Goal: Task Accomplishment & Management: Use online tool/utility

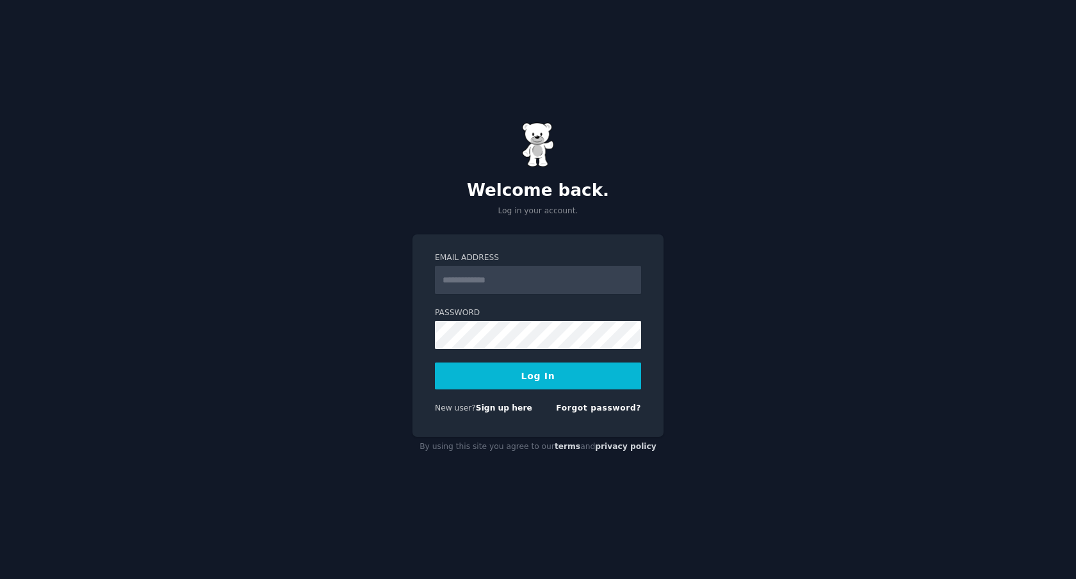
click at [526, 289] on input "Email Address" at bounding box center [538, 280] width 206 height 28
type input "**********"
click at [532, 379] on button "Log In" at bounding box center [538, 375] width 206 height 27
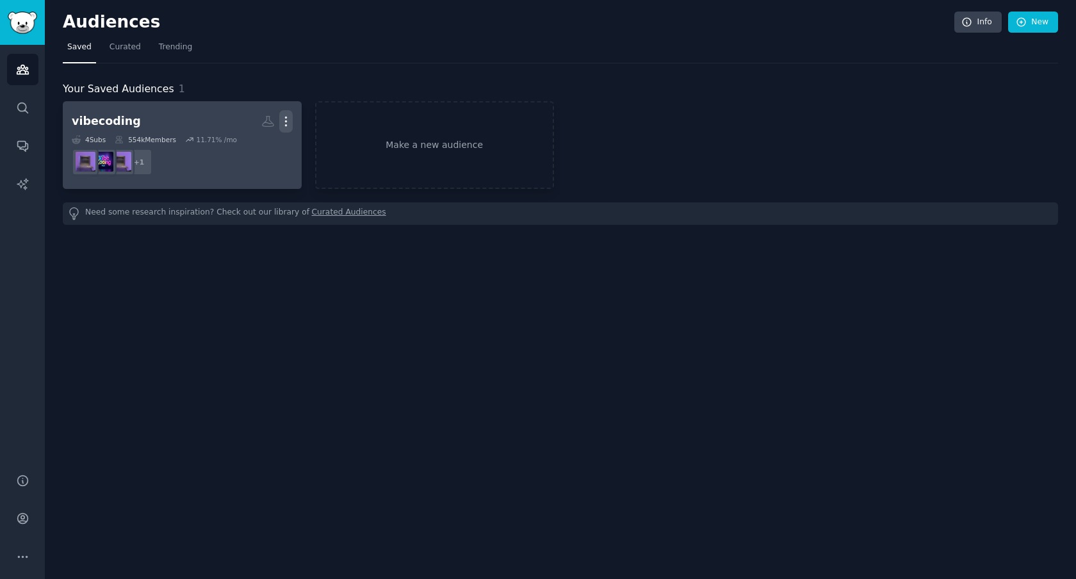
click at [286, 120] on icon "button" at bounding box center [285, 121] width 1 height 9
click at [252, 143] on p "Delete" at bounding box center [250, 148] width 29 height 13
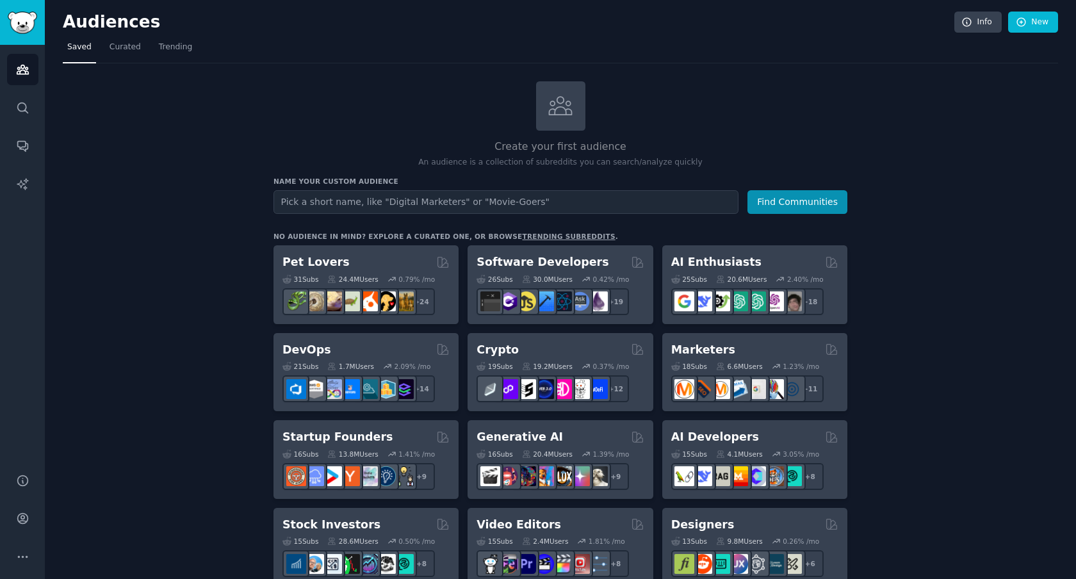
click at [294, 201] on input "text" at bounding box center [505, 202] width 465 height 24
type input "e"
type input "saas"
click at [763, 211] on button "Find Communities" at bounding box center [797, 202] width 100 height 24
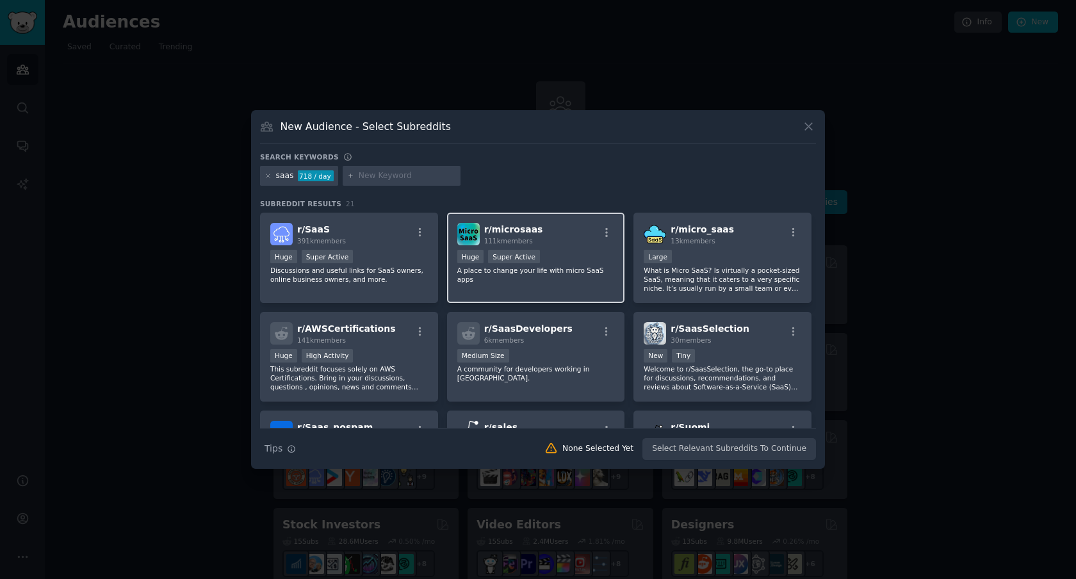
click at [531, 268] on p "A place to change your life with micro SaaS apps" at bounding box center [536, 275] width 158 height 18
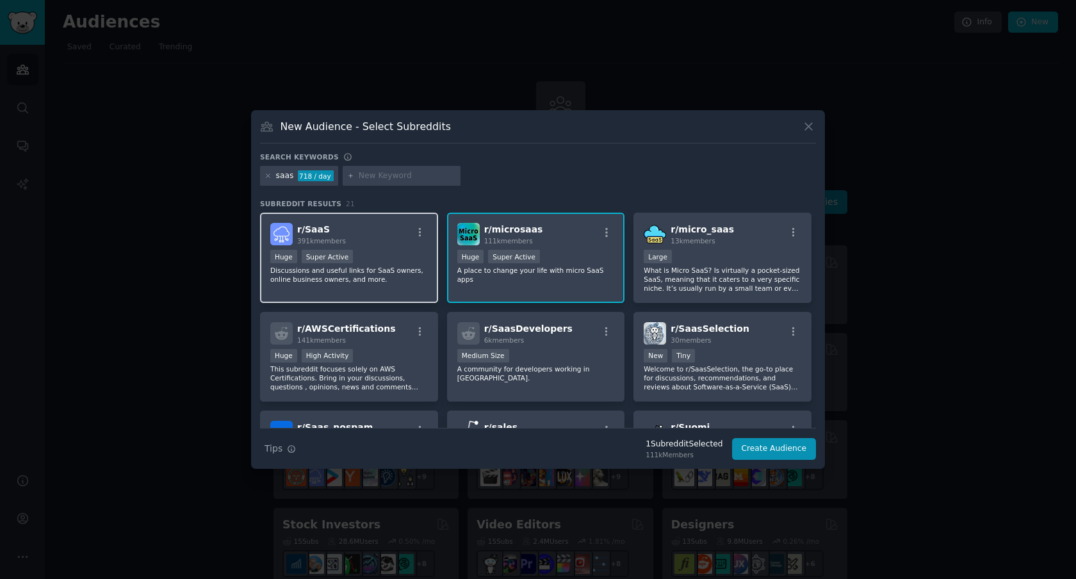
click at [389, 268] on p "Discussions and useful links for SaaS owners, online business owners, and more." at bounding box center [349, 275] width 158 height 18
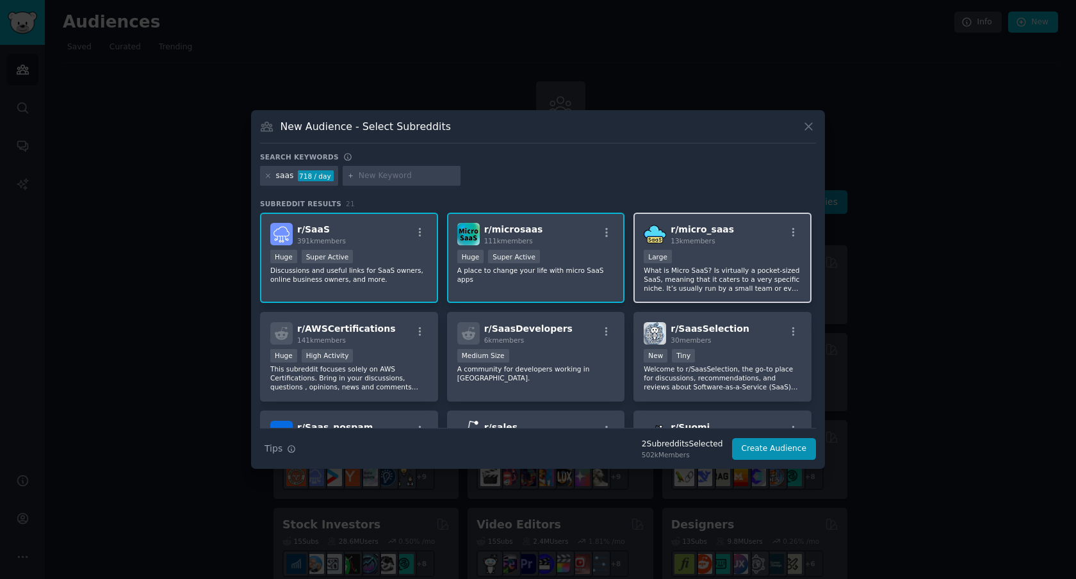
click at [691, 270] on p "What is Micro SaaS? Is virtually a pocket-sized SaaS, meaning that it caters to…" at bounding box center [723, 279] width 158 height 27
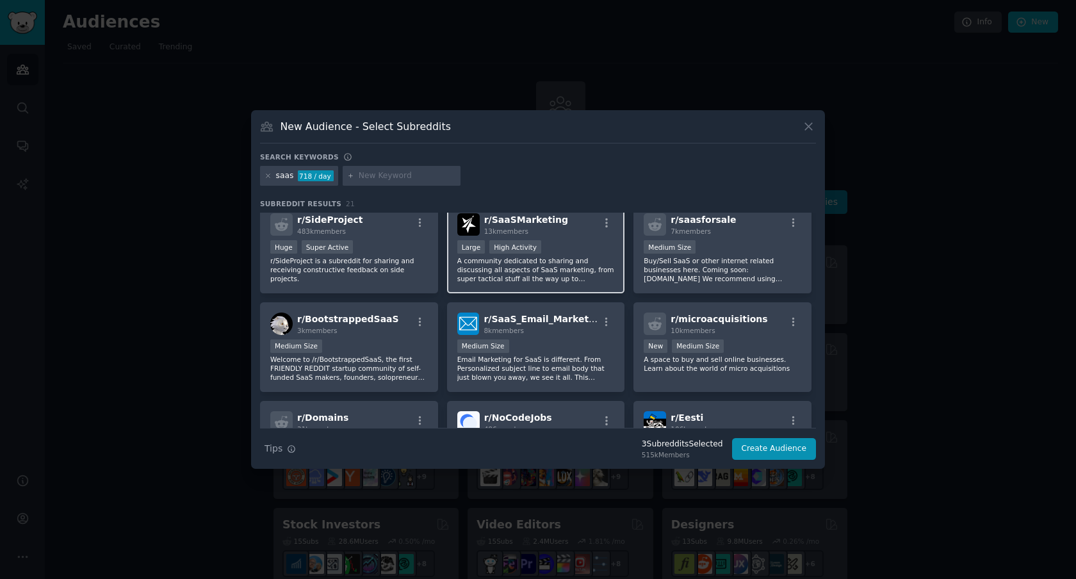
scroll to position [391, 0]
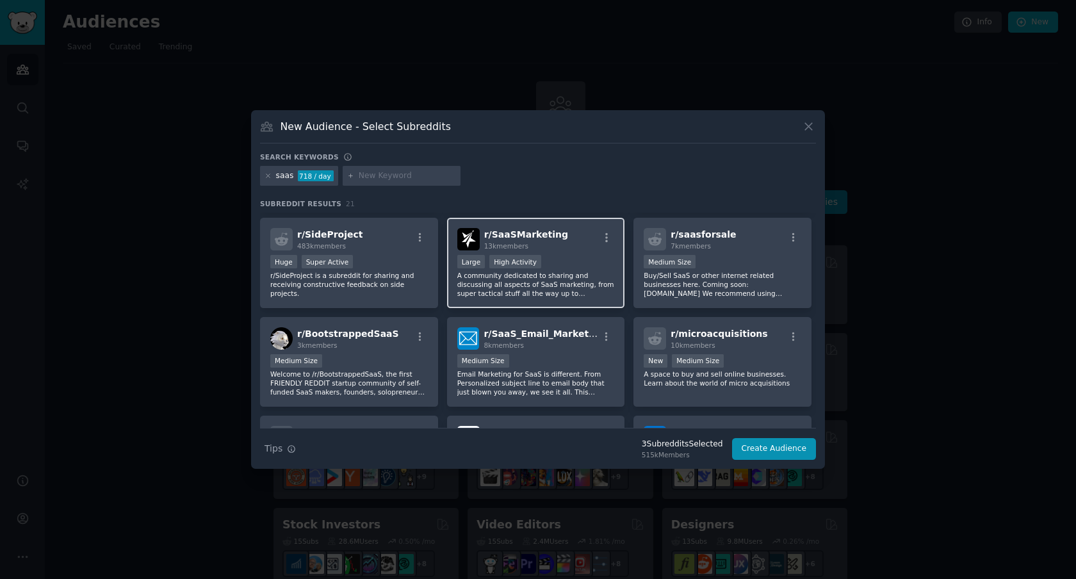
click at [548, 282] on p "A community dedicated to sharing and discussing all aspects of SaaS marketing, …" at bounding box center [536, 284] width 158 height 27
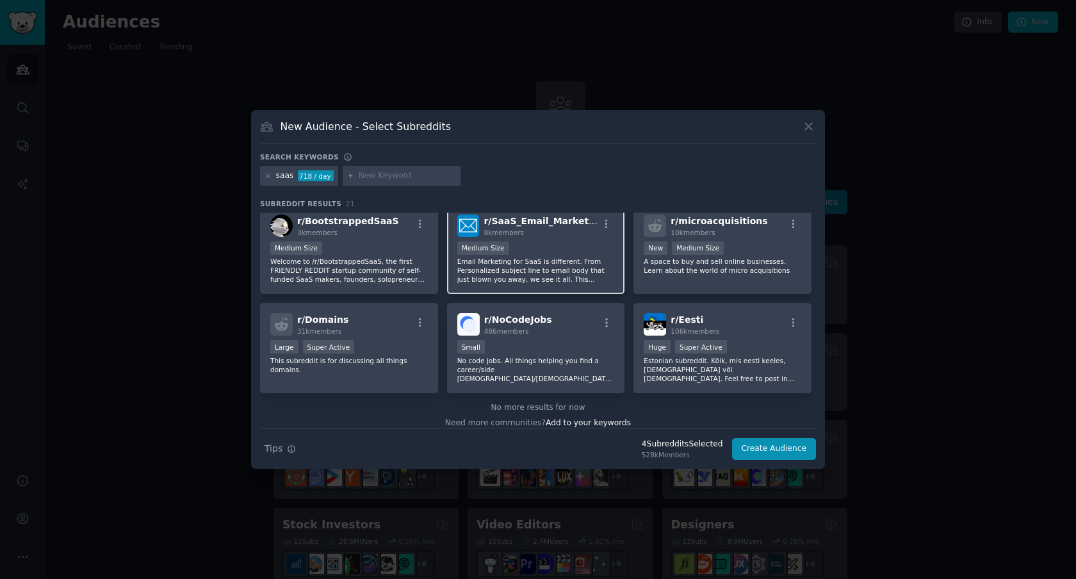
scroll to position [513, 0]
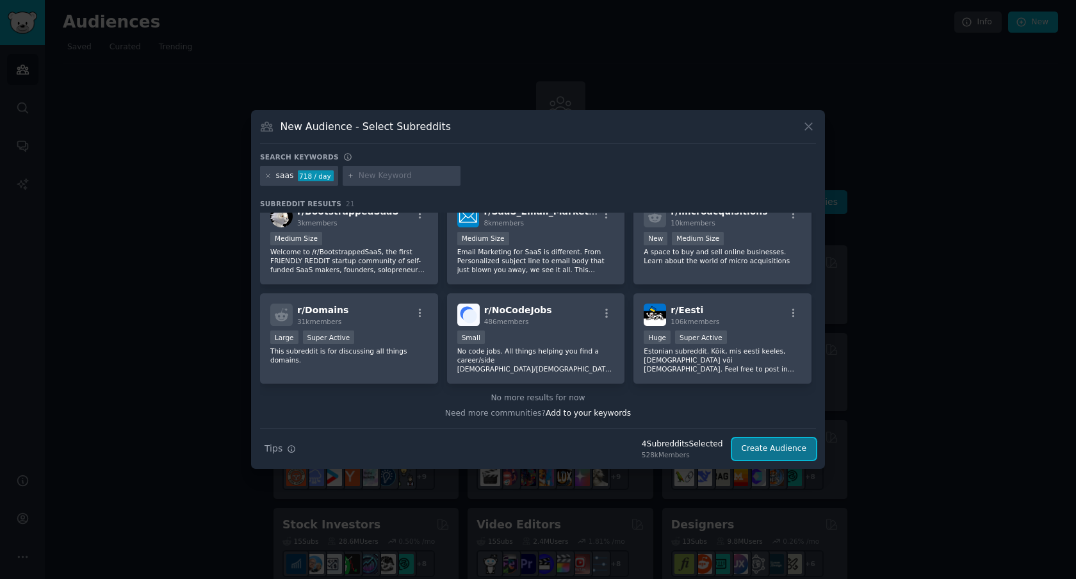
click at [748, 450] on button "Create Audience" at bounding box center [774, 449] width 85 height 22
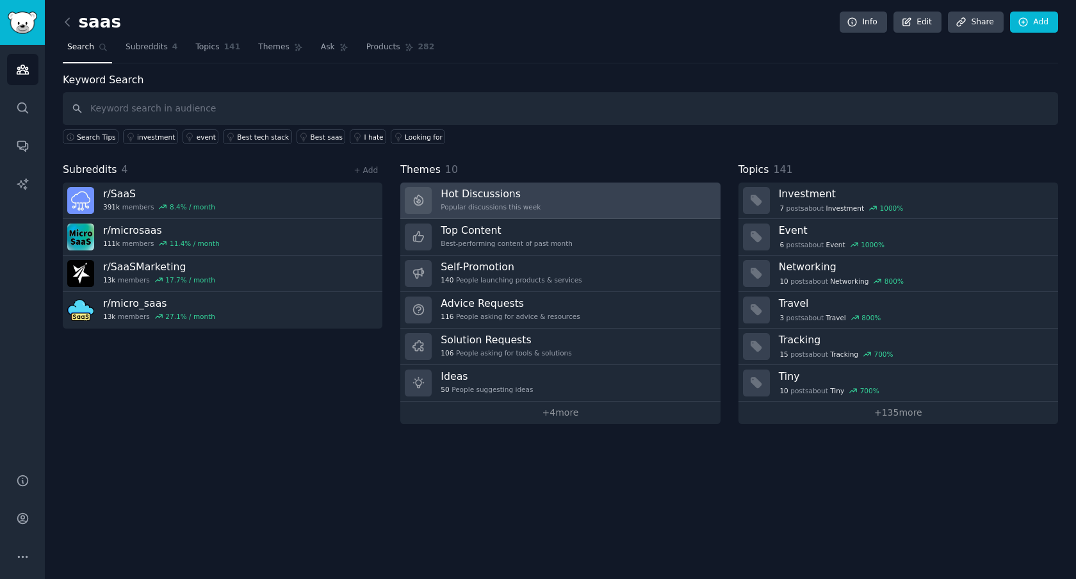
click at [481, 200] on div "Hot Discussions Popular discussions this week" at bounding box center [491, 200] width 100 height 27
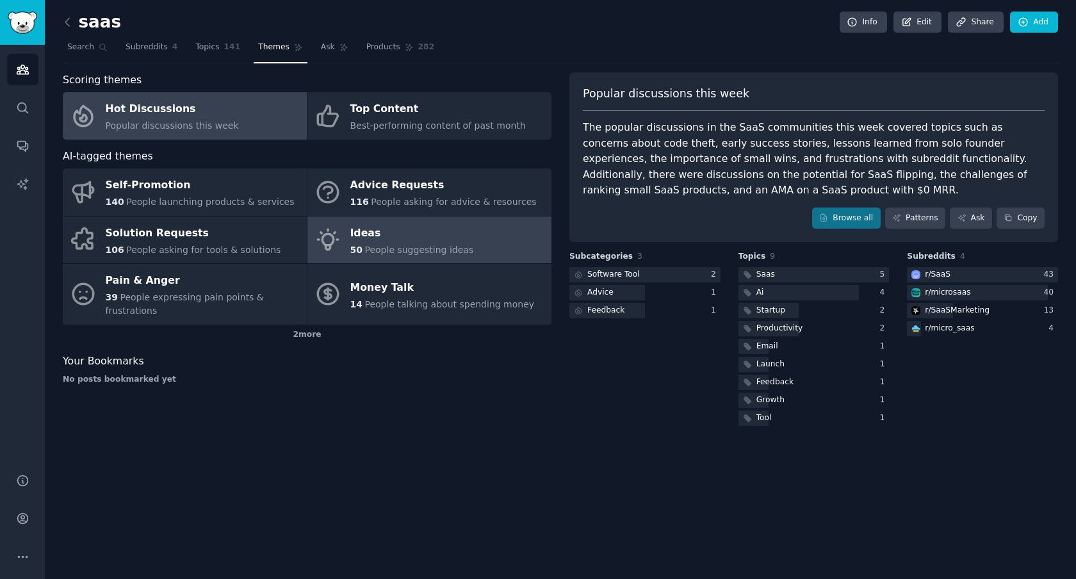
click at [471, 228] on link "Ideas 50 People suggesting ideas" at bounding box center [429, 239] width 244 height 47
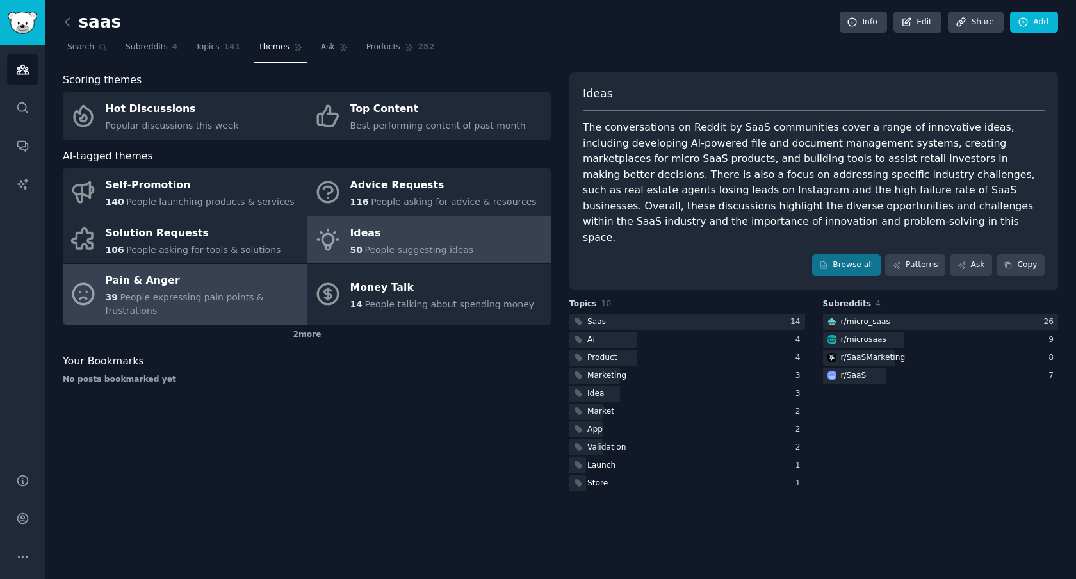
click at [209, 294] on span "People expressing pain points & frustrations" at bounding box center [185, 304] width 158 height 24
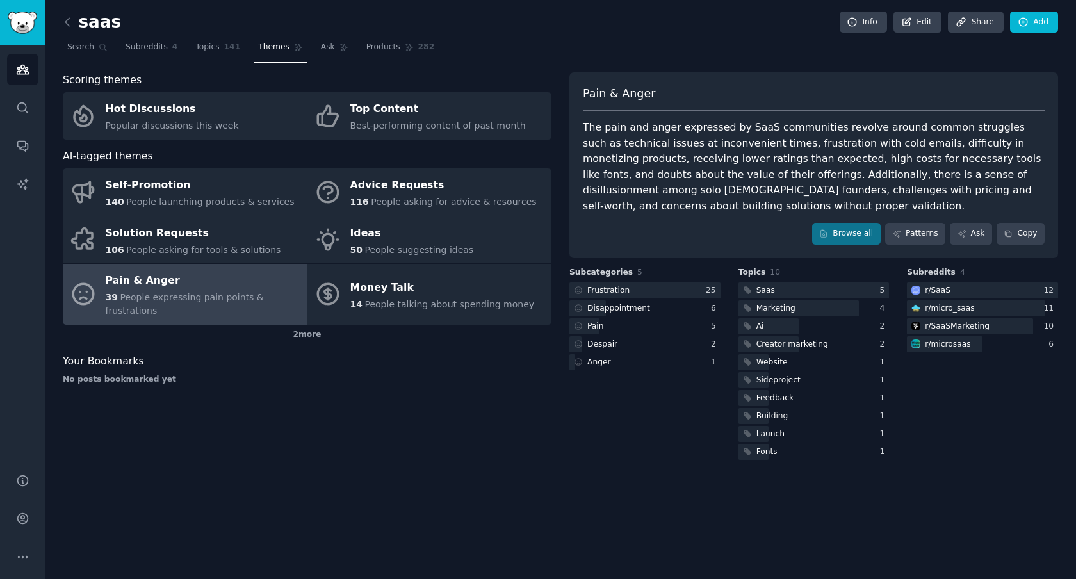
click at [555, 430] on div "Scoring themes Hot Discussions Popular discussions this week Top Content Best-p…" at bounding box center [560, 267] width 995 height 390
click at [69, 22] on icon at bounding box center [67, 21] width 13 height 13
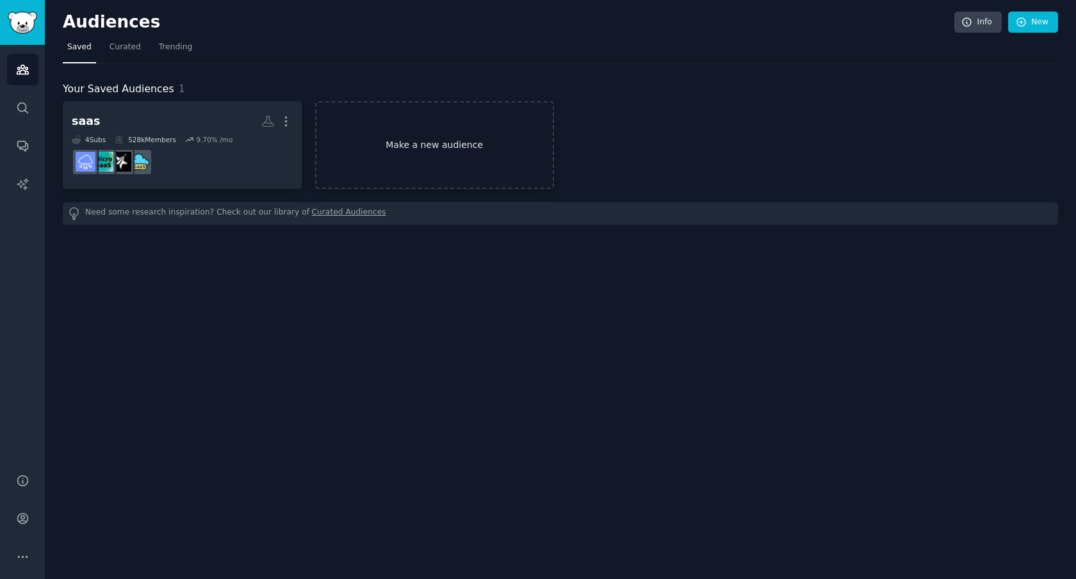
click at [409, 158] on link "Make a new audience" at bounding box center [434, 145] width 239 height 88
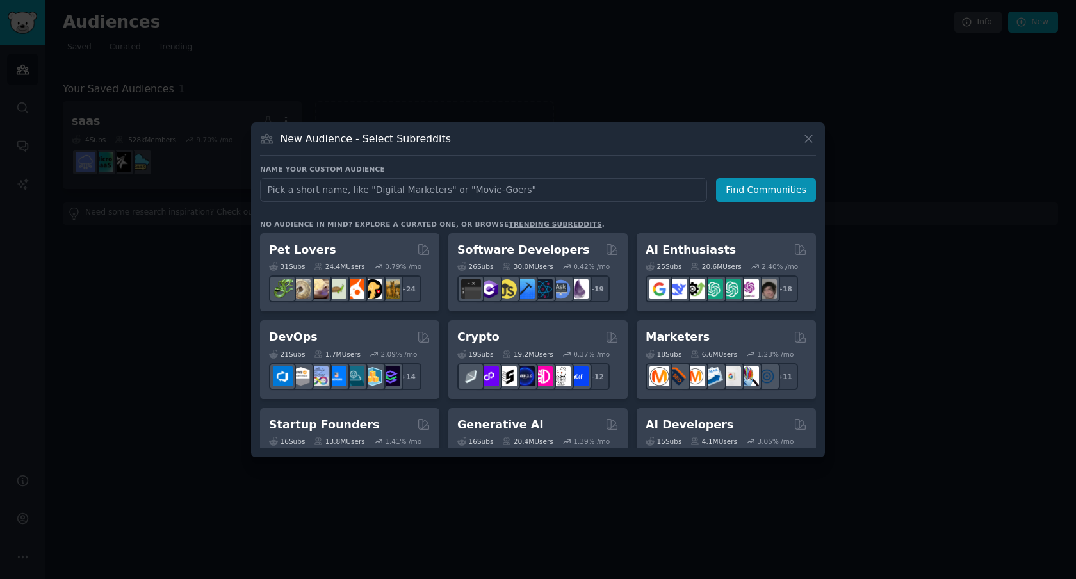
click at [408, 191] on input "text" at bounding box center [483, 190] width 447 height 24
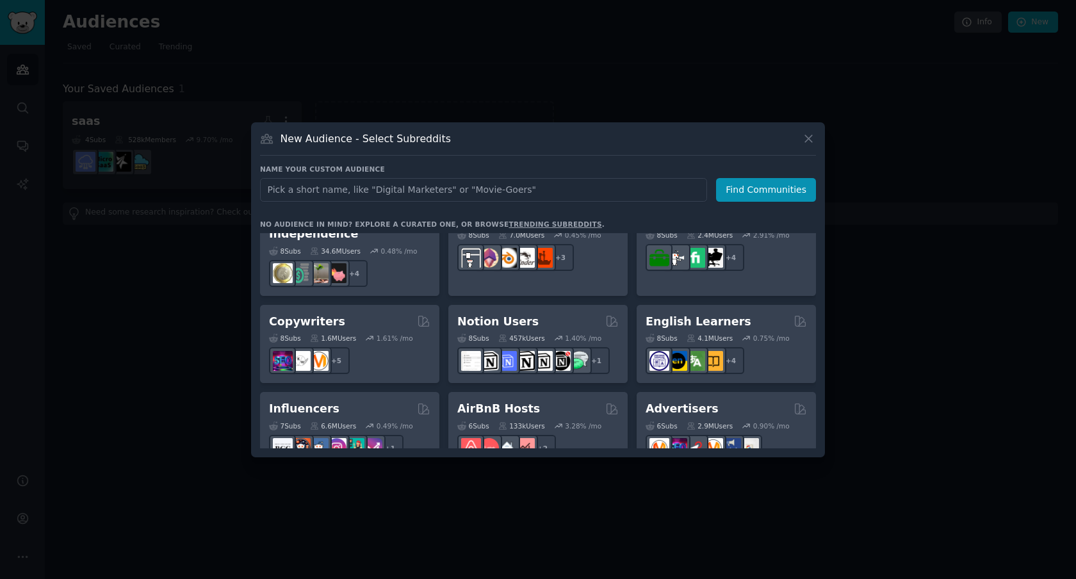
scroll to position [732, 0]
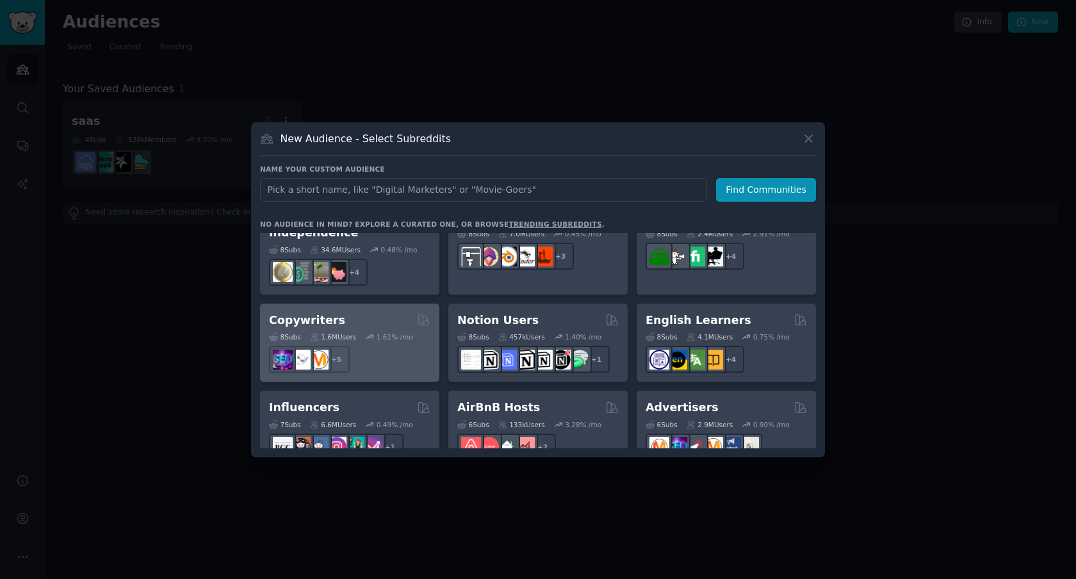
click at [393, 346] on div "+ 5" at bounding box center [349, 359] width 161 height 27
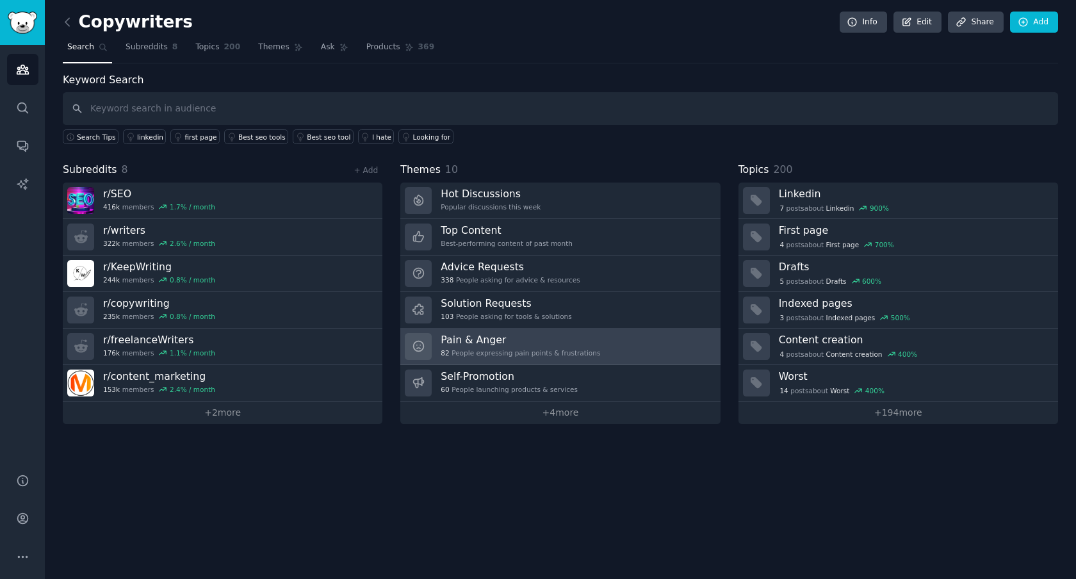
click at [557, 346] on div "Pain & Anger 82 People expressing pain points & frustrations" at bounding box center [520, 346] width 159 height 27
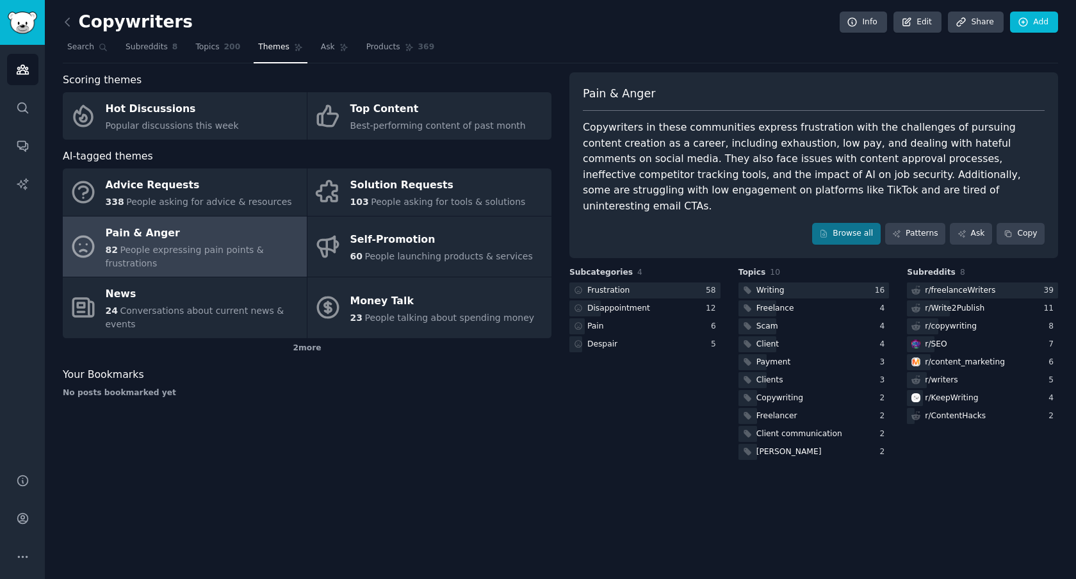
click at [581, 407] on div "Subcategories 4 Frustration 58 Disappointment 12 Pain 6 Despair 5" at bounding box center [644, 364] width 151 height 195
click at [624, 318] on div "Pain" at bounding box center [644, 326] width 151 height 16
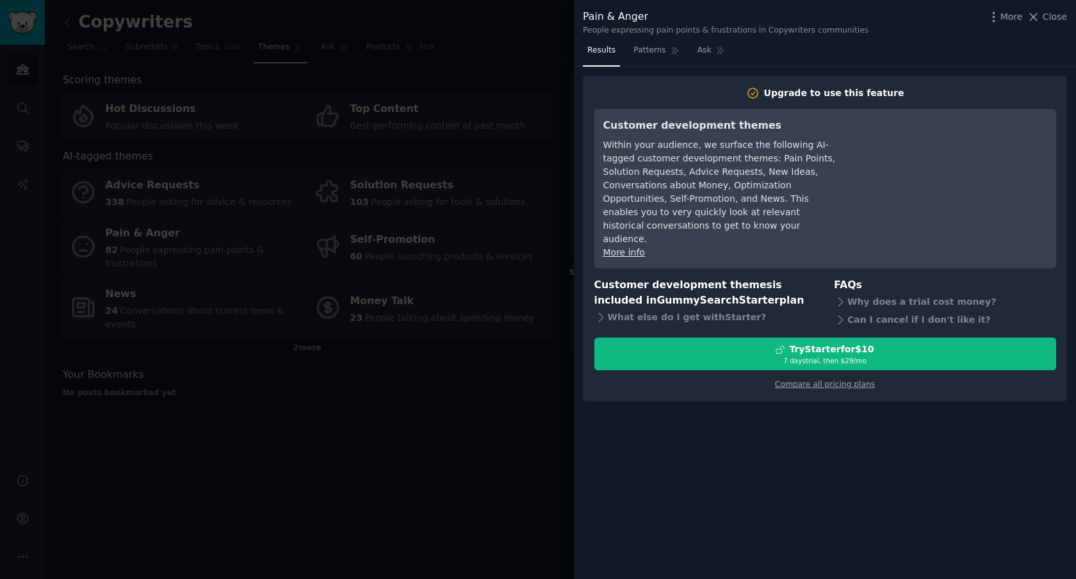
click at [539, 347] on div at bounding box center [538, 289] width 1076 height 579
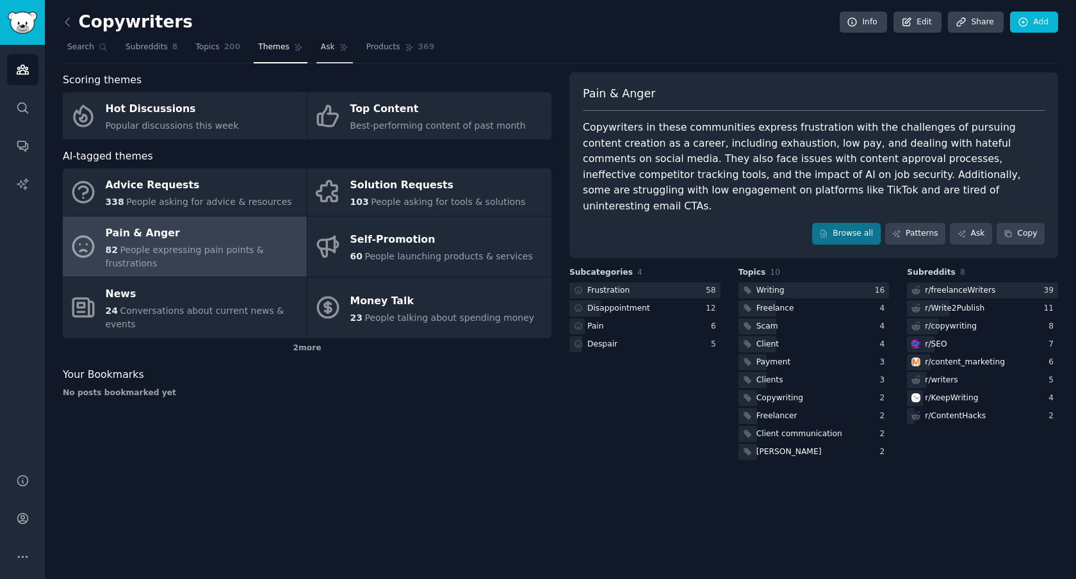
click at [332, 50] on link "Ask" at bounding box center [334, 50] width 37 height 26
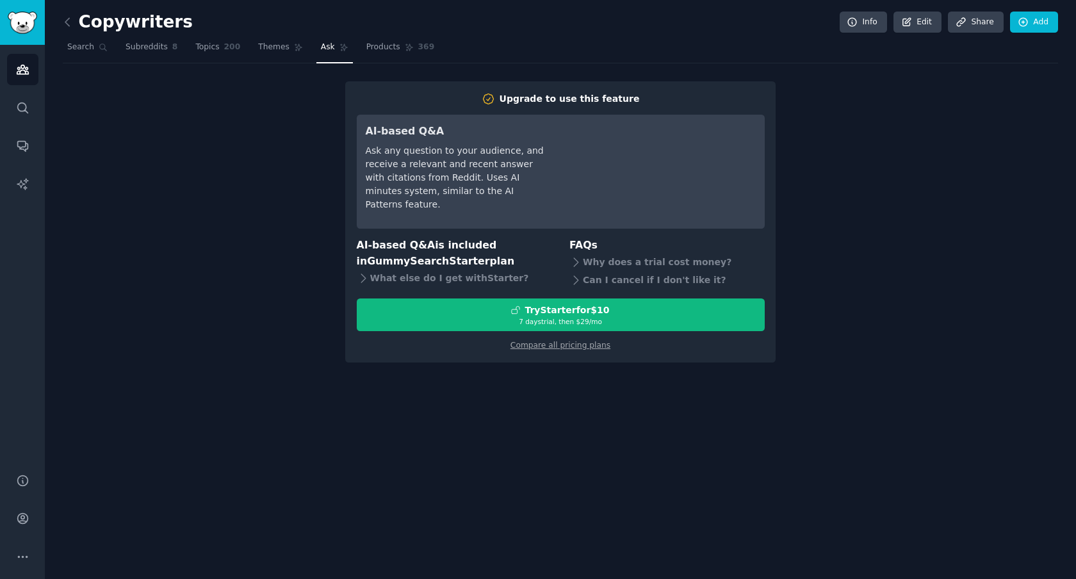
click at [311, 158] on div "Upgrade to use this feature AI-based Q&A Ask any question to your audience, and…" at bounding box center [560, 221] width 995 height 281
click at [279, 49] on span "Themes" at bounding box center [273, 48] width 31 height 12
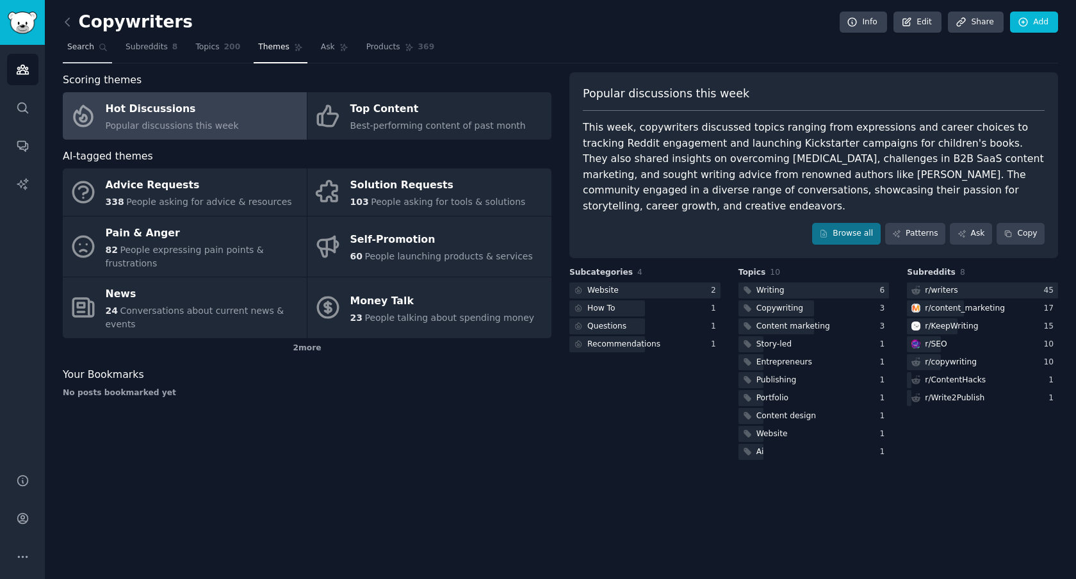
click at [79, 44] on span "Search" at bounding box center [80, 48] width 27 height 12
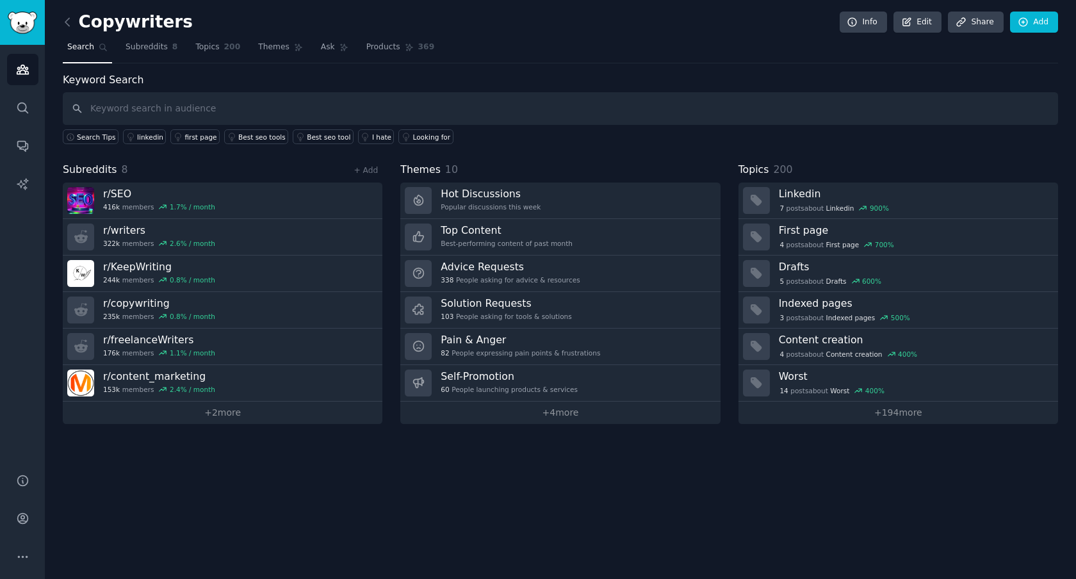
click at [74, 26] on link at bounding box center [71, 22] width 16 height 20
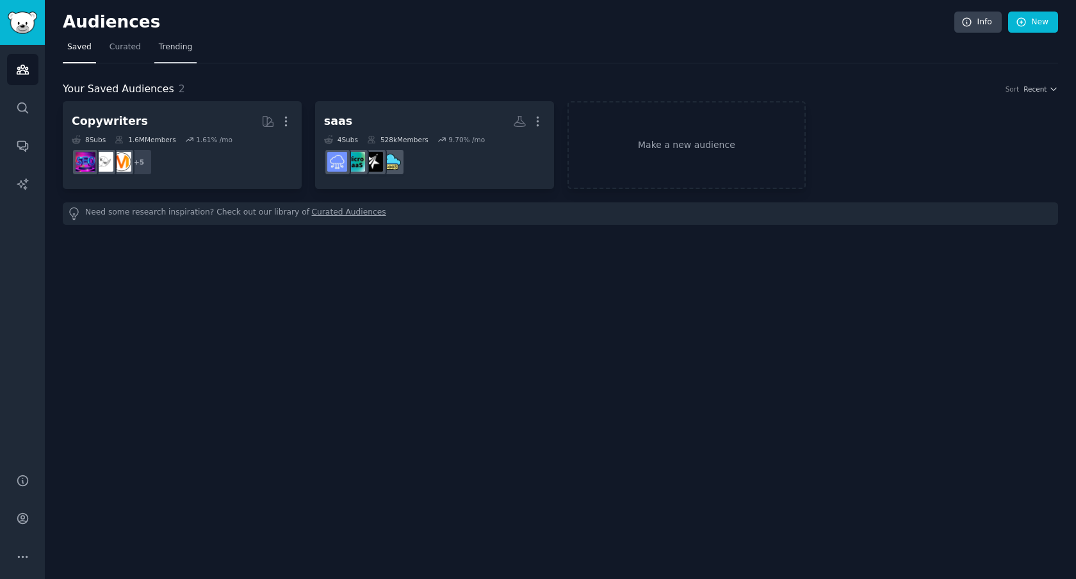
click at [167, 52] on span "Trending" at bounding box center [175, 48] width 33 height 12
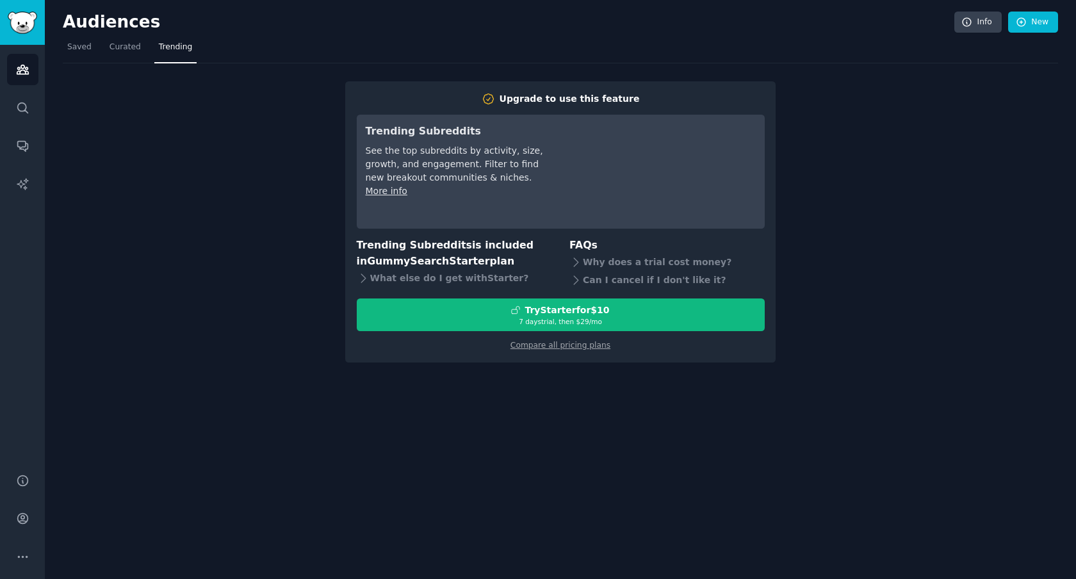
click at [289, 231] on div "Upgrade to use this feature Trending Subreddits See the top subreddits by activ…" at bounding box center [560, 212] width 995 height 299
click at [17, 73] on icon "Sidebar" at bounding box center [23, 69] width 12 height 9
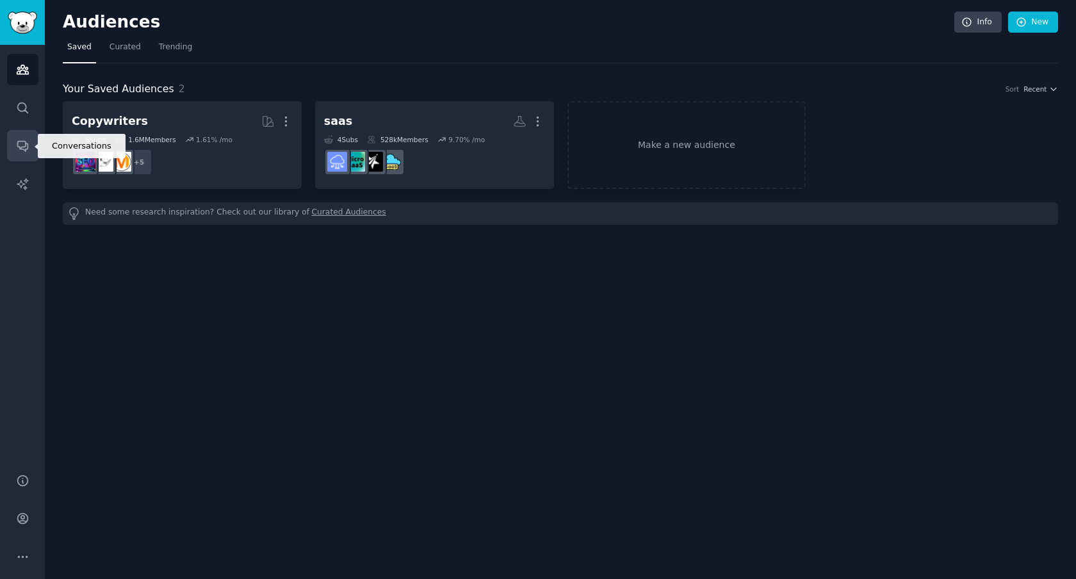
click at [24, 145] on icon "Sidebar" at bounding box center [22, 147] width 10 height 10
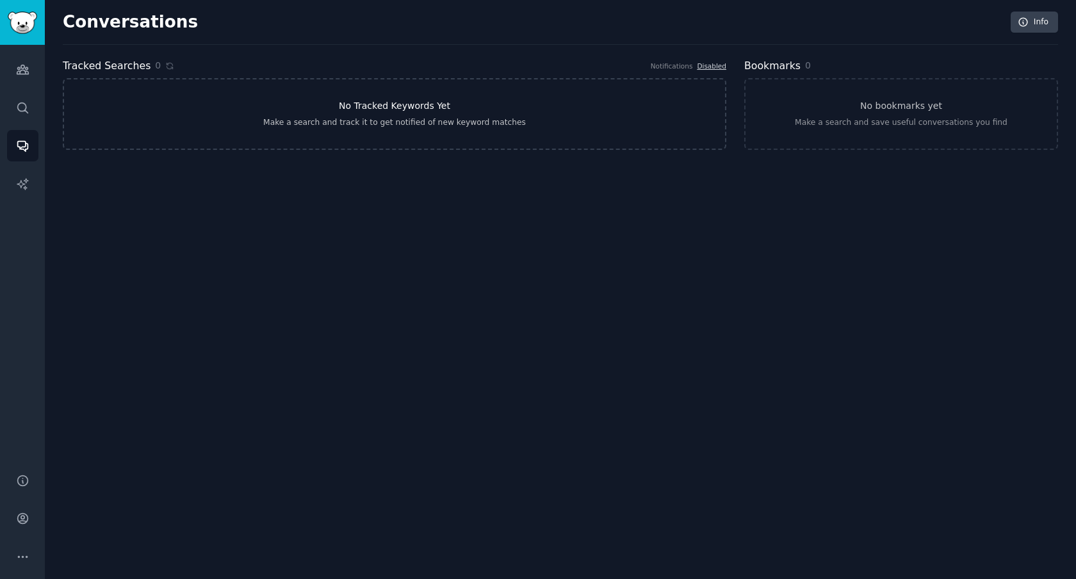
click at [383, 122] on div "Make a search and track it to get notified of new keyword matches" at bounding box center [394, 123] width 263 height 12
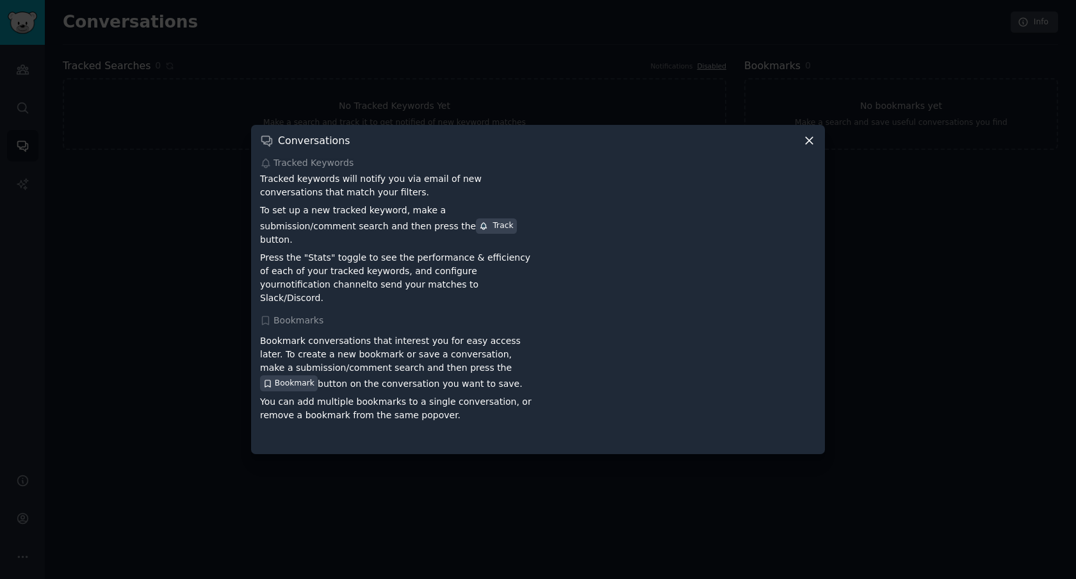
click at [808, 145] on icon at bounding box center [809, 141] width 7 height 7
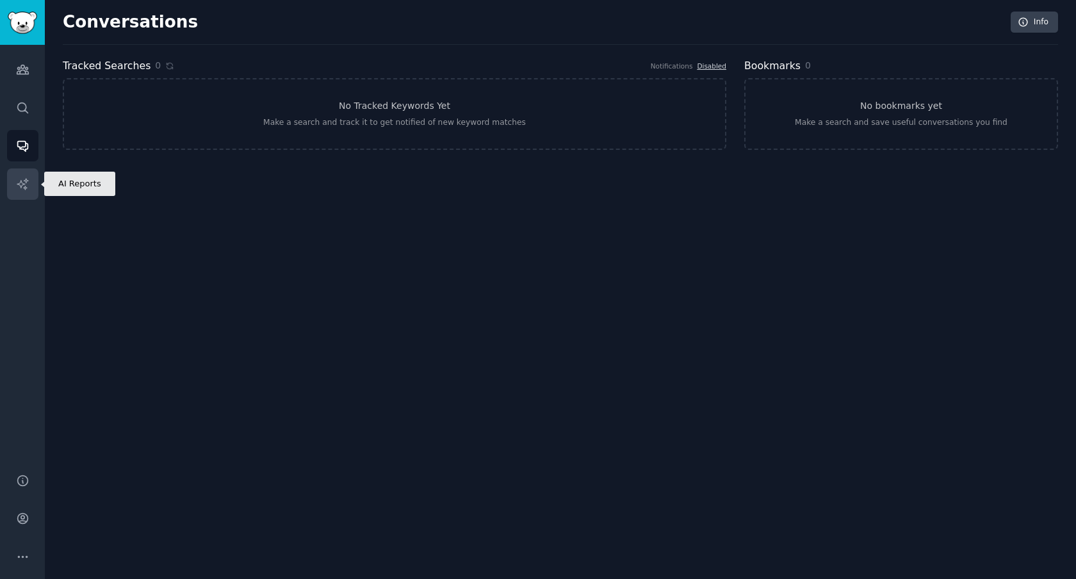
click at [24, 190] on icon "Sidebar" at bounding box center [22, 183] width 13 height 13
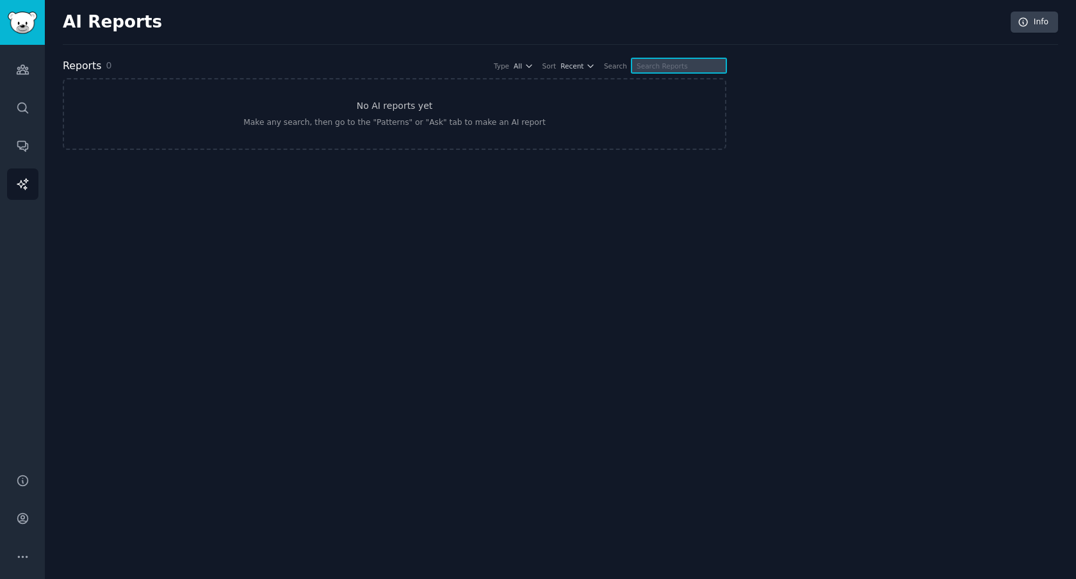
click at [678, 66] on input "text" at bounding box center [678, 65] width 95 height 15
click at [768, 140] on div at bounding box center [901, 104] width 314 height 92
